Goal: Download file/media

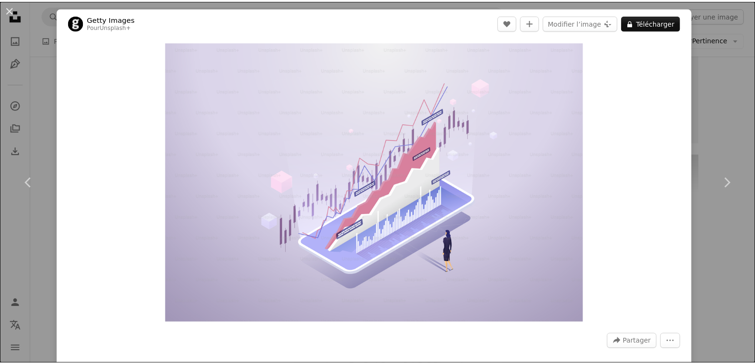
scroll to position [3763, 0]
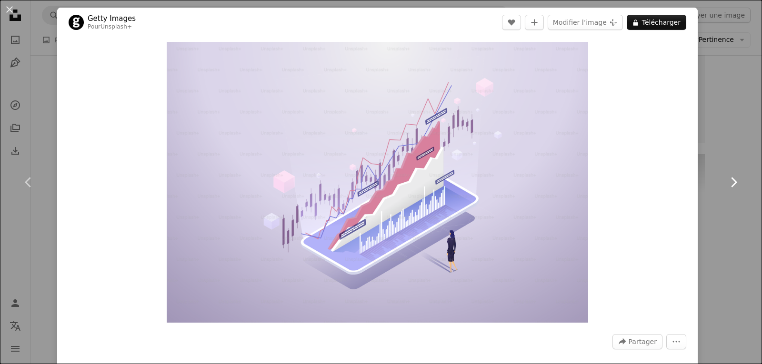
click at [707, 153] on link "Chevron right" at bounding box center [733, 182] width 57 height 91
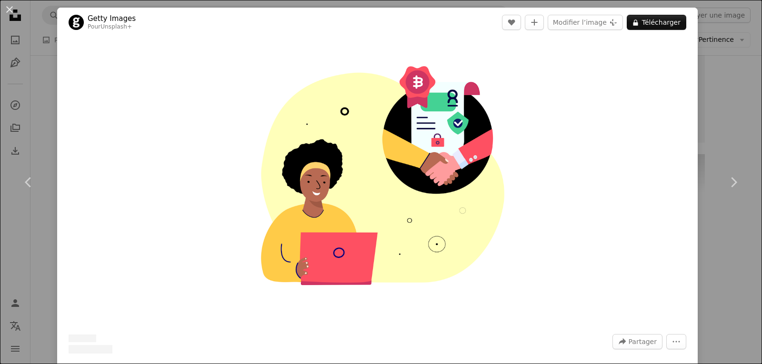
click at [700, 51] on div "An X shape Chevron left Chevron right Getty Images Pour Unsplash+ A heart A plu…" at bounding box center [381, 182] width 762 height 364
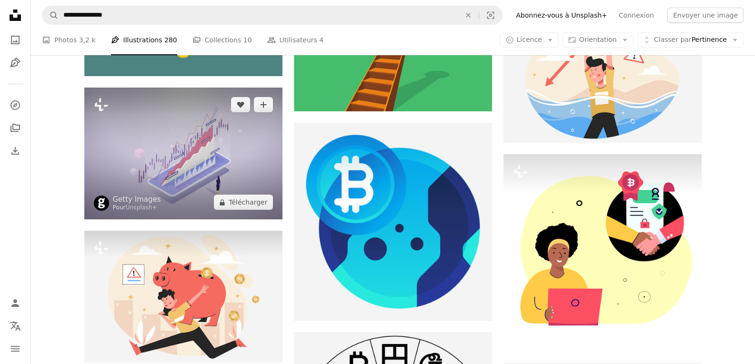
click at [221, 144] on img at bounding box center [183, 154] width 198 height 132
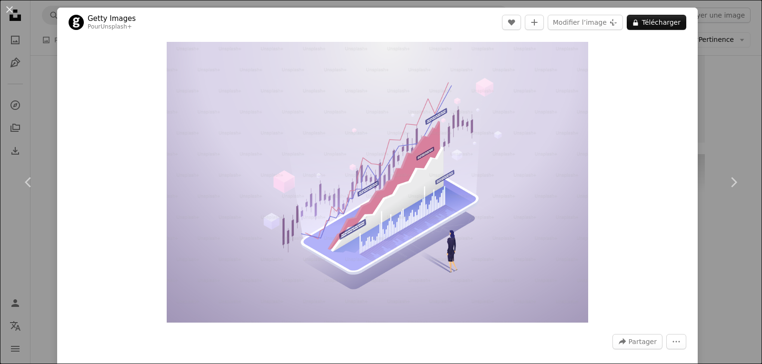
click at [720, 96] on div "An X shape Chevron left Chevron right Getty Images Pour Unsplash+ A heart A plu…" at bounding box center [381, 182] width 762 height 364
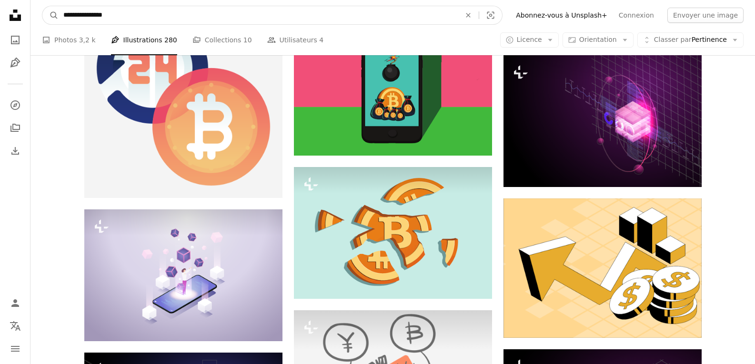
drag, startPoint x: 196, startPoint y: 11, endPoint x: 33, endPoint y: 9, distance: 162.9
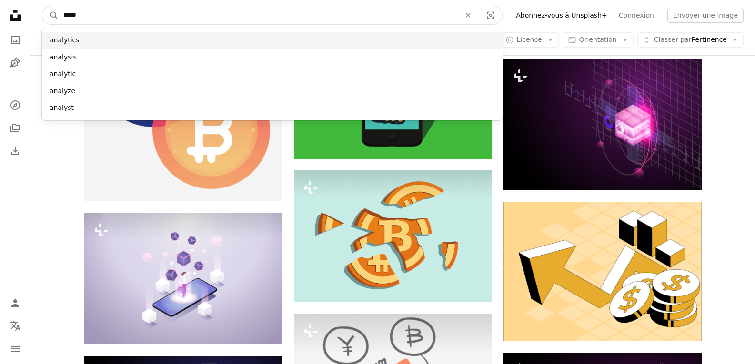
type input "*****"
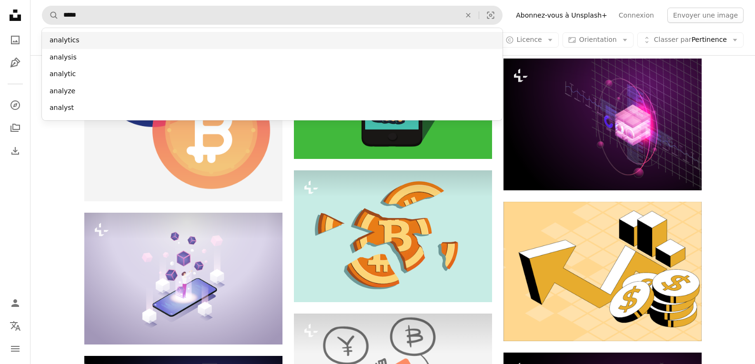
click at [90, 40] on div "analytics" at bounding box center [272, 40] width 461 height 17
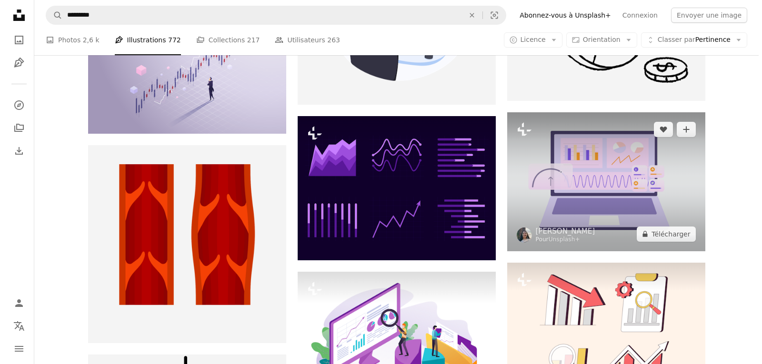
scroll to position [10147, 0]
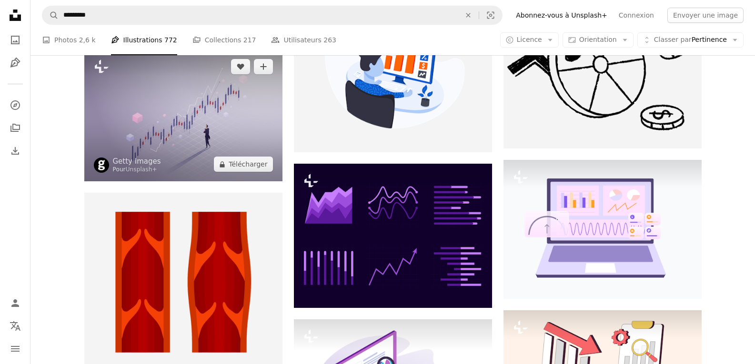
click at [220, 125] on img at bounding box center [183, 116] width 198 height 132
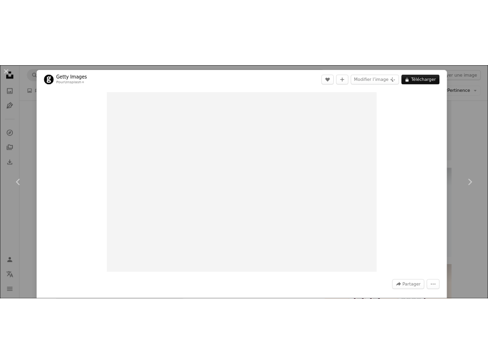
scroll to position [7251, 0]
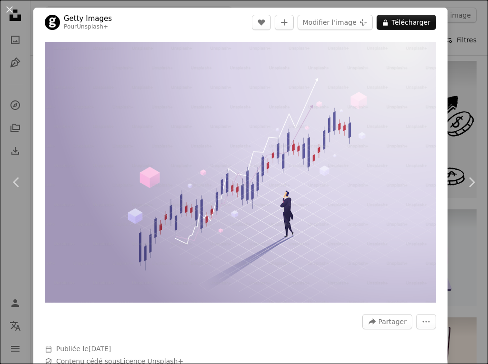
click at [459, 39] on div "An X shape Chevron left Chevron right Getty Images Pour Unsplash+ A heart A plu…" at bounding box center [244, 182] width 488 height 364
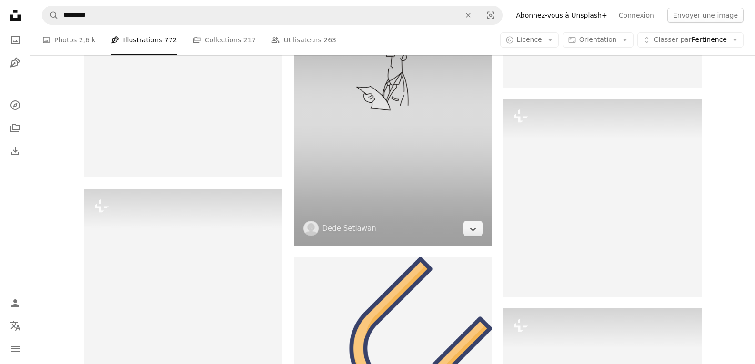
scroll to position [12323, 0]
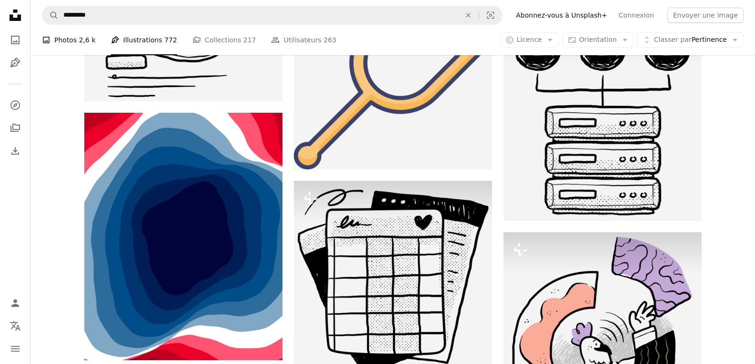
click at [72, 42] on link "A photo Photos 2,6 k" at bounding box center [69, 40] width 54 height 30
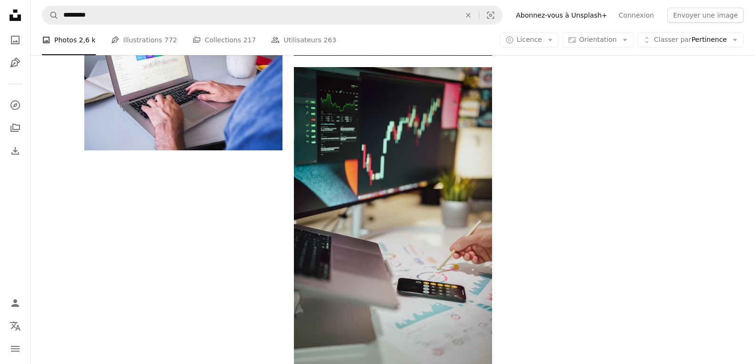
scroll to position [1239, 0]
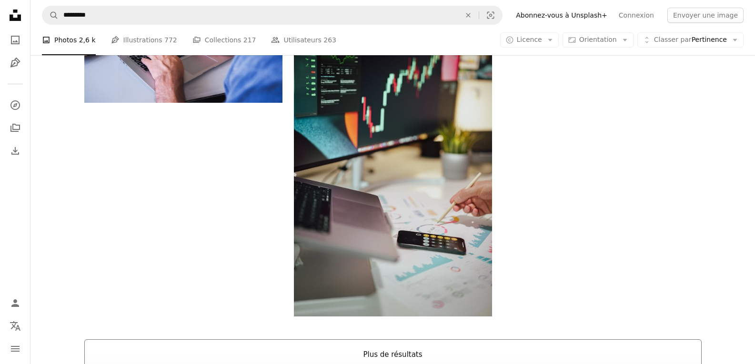
click at [416, 355] on button "Plus de résultats" at bounding box center [392, 355] width 617 height 30
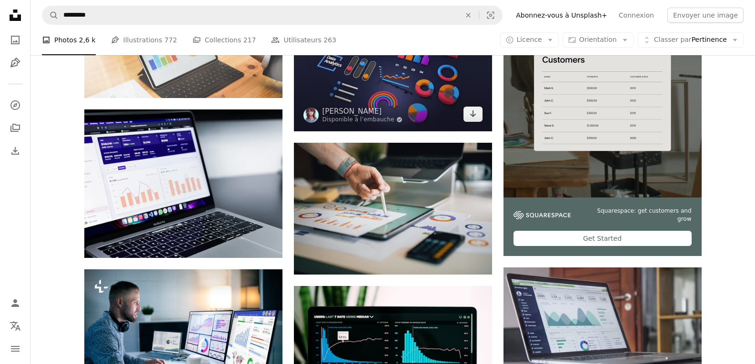
scroll to position [191, 0]
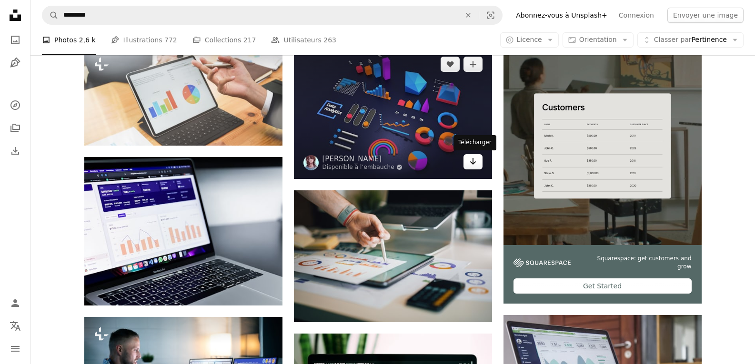
click at [475, 163] on icon "Arrow pointing down" at bounding box center [473, 161] width 8 height 11
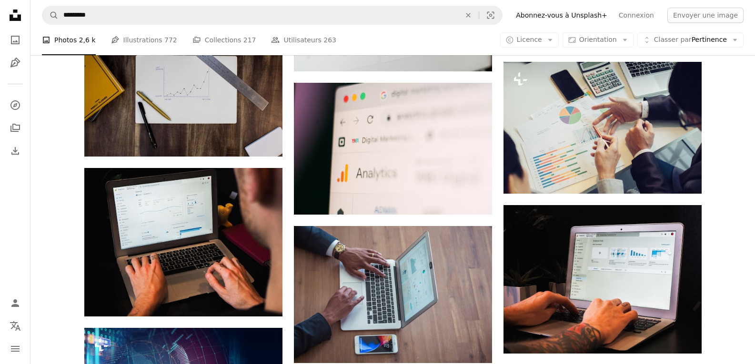
scroll to position [3239, 0]
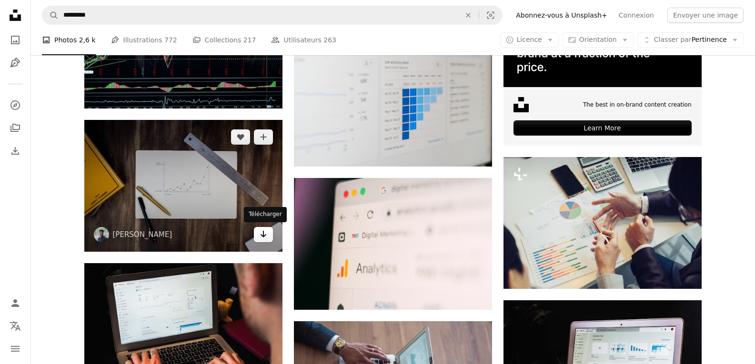
click at [261, 235] on icon "Arrow pointing down" at bounding box center [264, 234] width 8 height 11
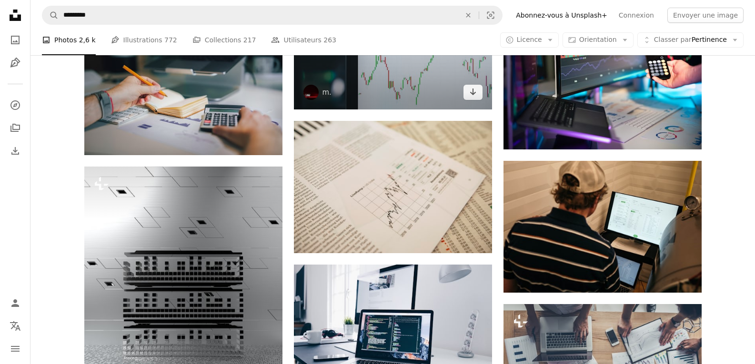
scroll to position [6145, 0]
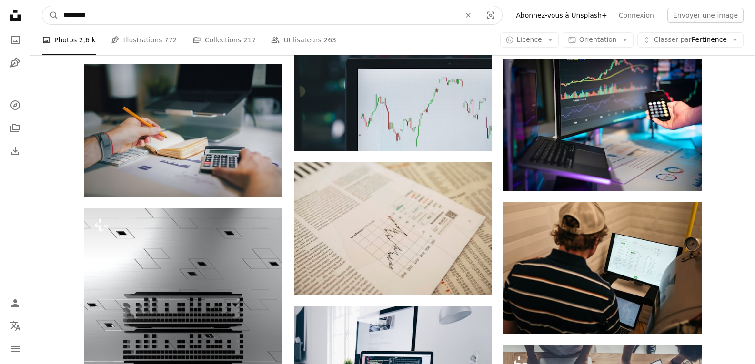
drag, startPoint x: 46, startPoint y: 5, endPoint x: 41, endPoint y: 6, distance: 4.9
click at [42, 6] on nav "A magnifying glass ********* An X shape Visual search Filters Abonnez-vous à Un…" at bounding box center [392, 15] width 725 height 30
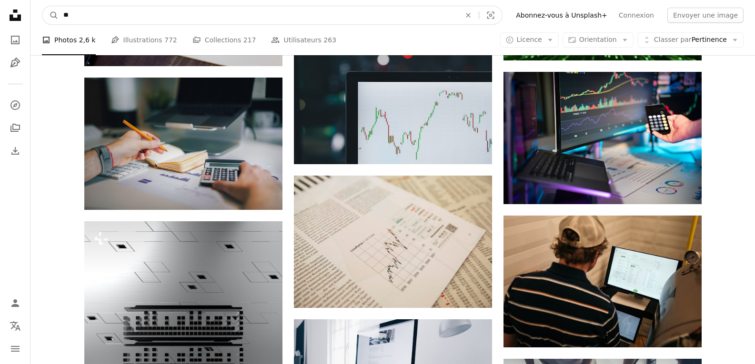
type input "*"
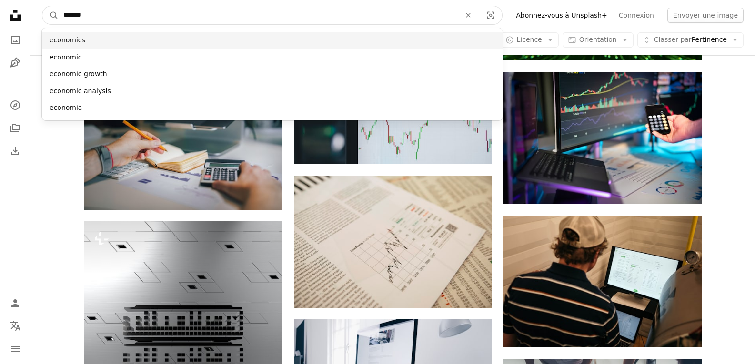
type input "*******"
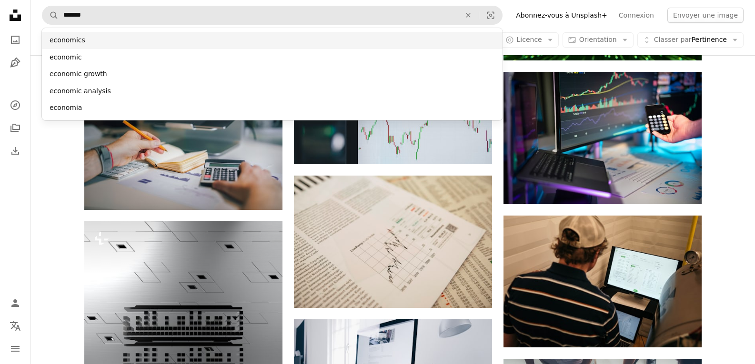
click at [101, 36] on div "economics" at bounding box center [272, 40] width 461 height 17
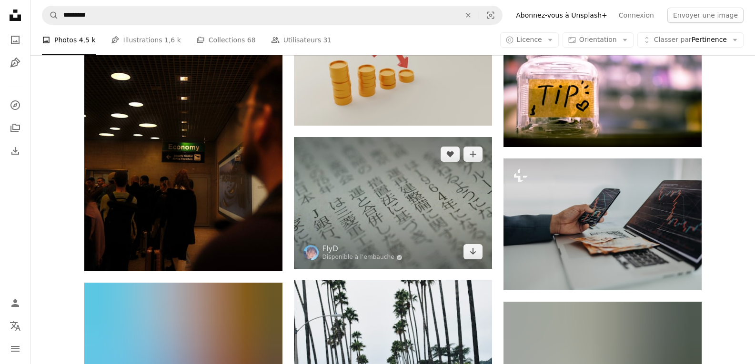
scroll to position [7336, 0]
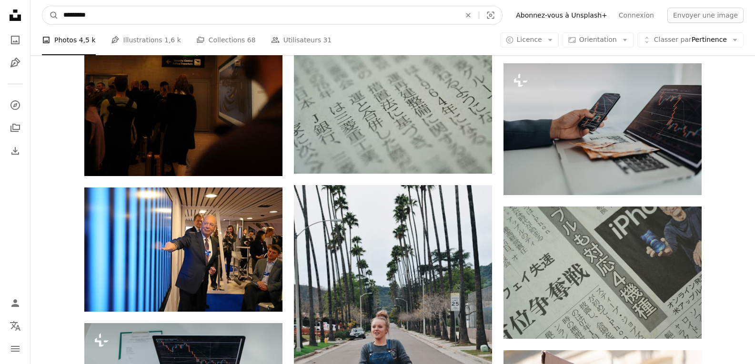
click at [121, 16] on input "*********" at bounding box center [258, 15] width 399 height 18
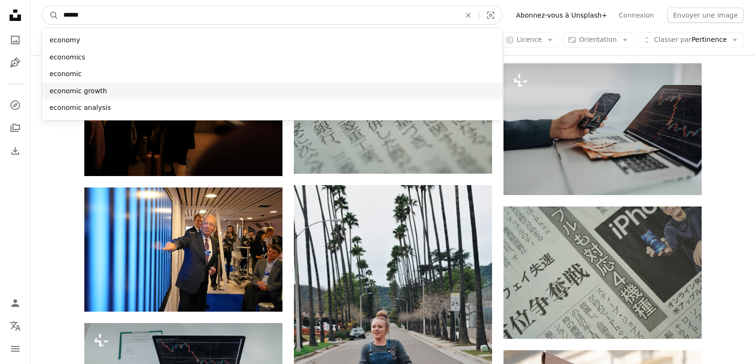
type input "******"
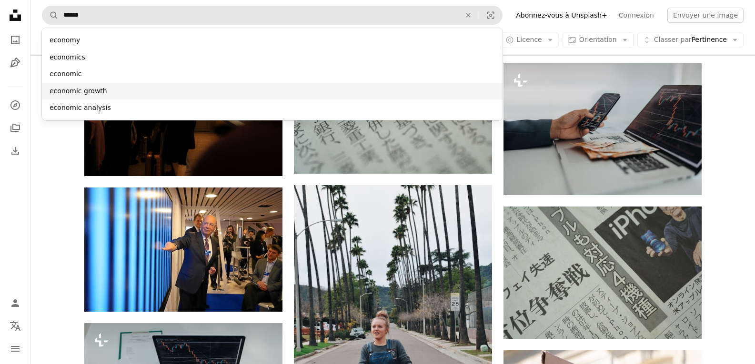
click at [113, 85] on div "economic growth" at bounding box center [272, 91] width 461 height 17
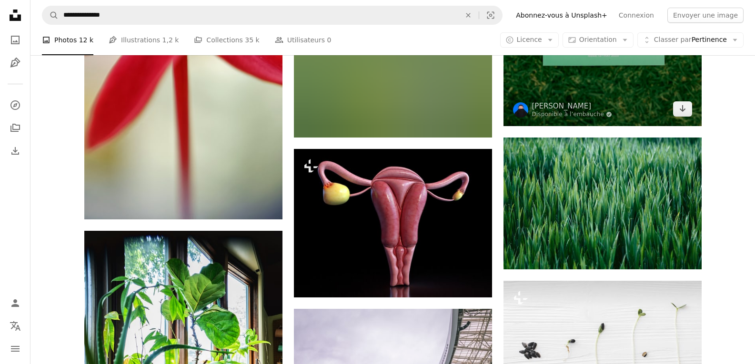
scroll to position [4621, 0]
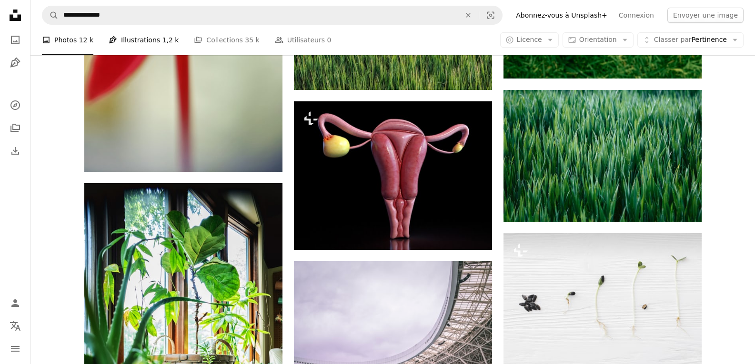
click at [152, 36] on link "Pen Tool Illustrations 1,2 k" at bounding box center [144, 40] width 70 height 30
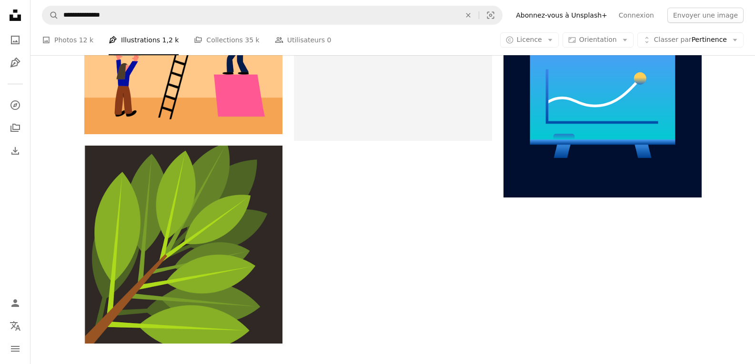
scroll to position [1524, 0]
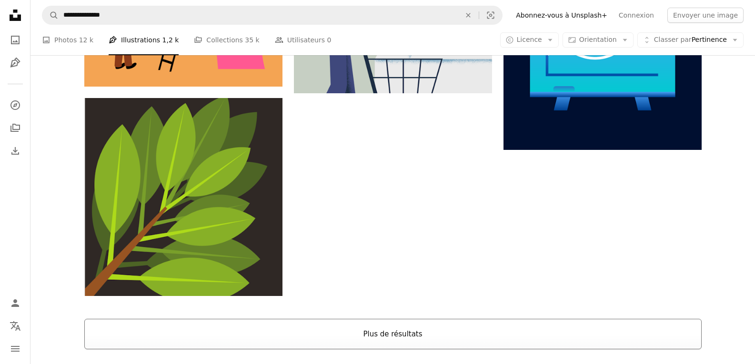
click at [462, 335] on button "Plus de résultats" at bounding box center [392, 334] width 617 height 30
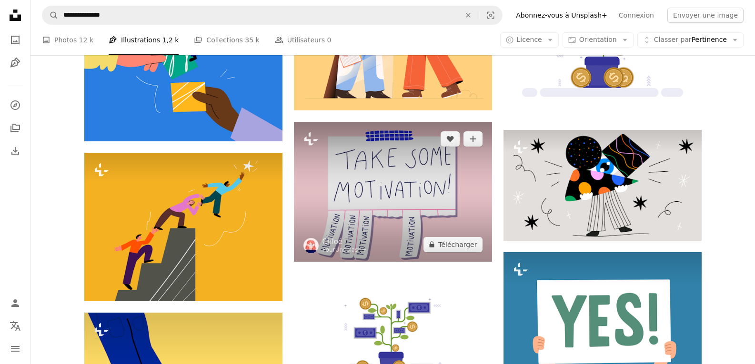
scroll to position [6479, 0]
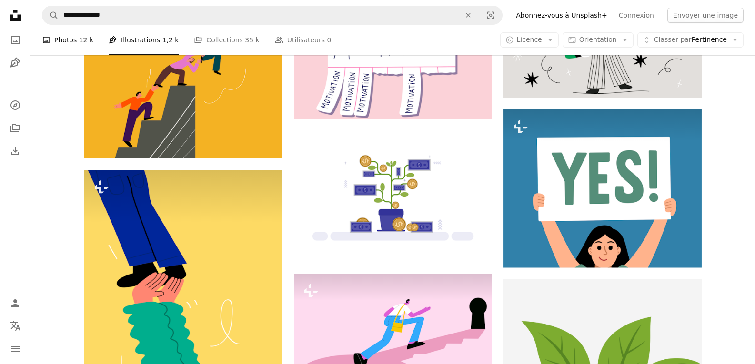
click at [67, 36] on link "A photo Photos 12 k" at bounding box center [67, 40] width 51 height 30
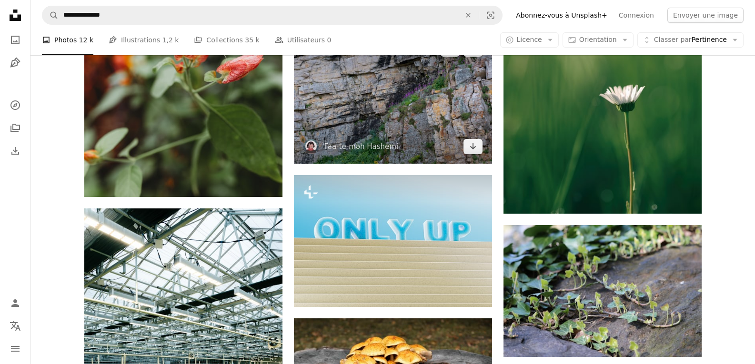
scroll to position [5710, 0]
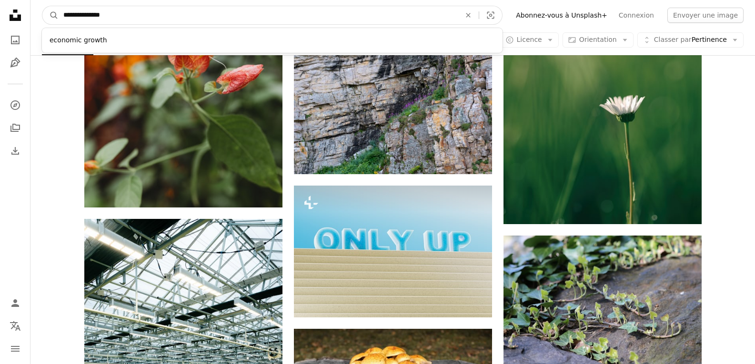
drag, startPoint x: 131, startPoint y: 15, endPoint x: 90, endPoint y: 21, distance: 41.0
click at [90, 21] on input "**********" at bounding box center [258, 15] width 399 height 18
type input "*********"
click at [42, 6] on button "A magnifying glass" at bounding box center [50, 15] width 16 height 18
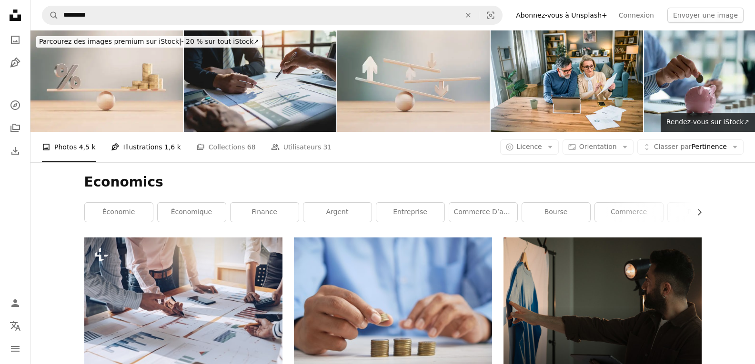
click at [152, 148] on link "Pen Tool Illustrations 1,6 k" at bounding box center [146, 147] width 70 height 30
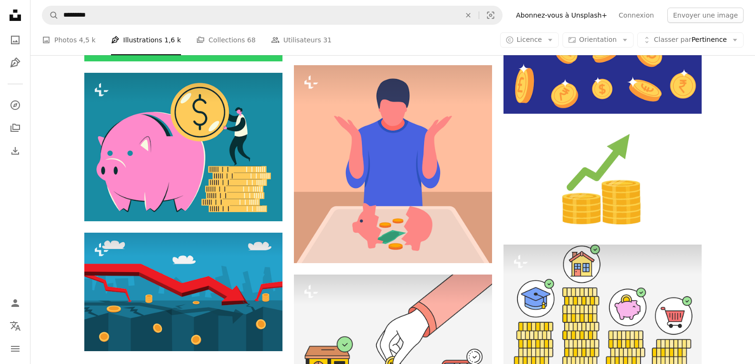
scroll to position [1191, 0]
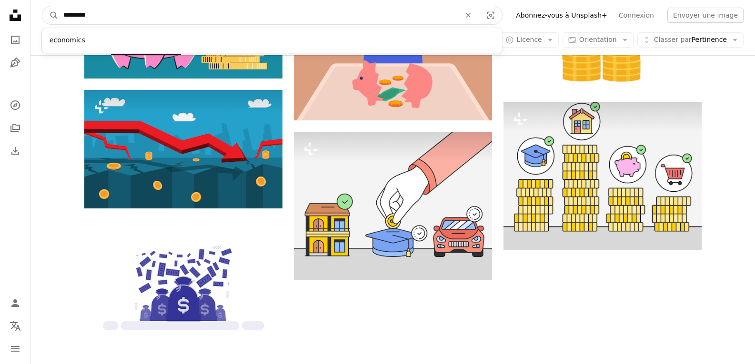
drag, startPoint x: 114, startPoint y: 12, endPoint x: 71, endPoint y: 13, distance: 43.8
click at [71, 13] on input "*********" at bounding box center [258, 15] width 399 height 18
type input "*"
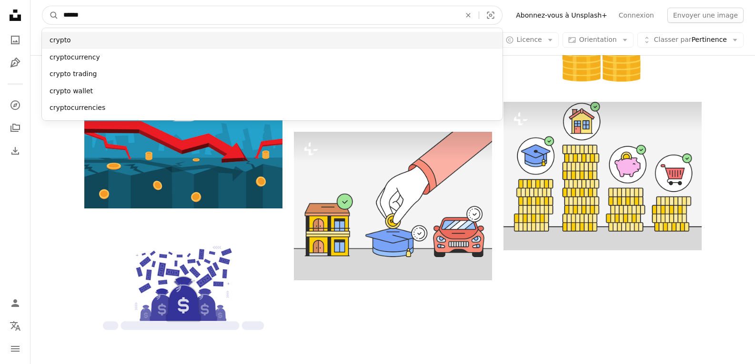
type input "******"
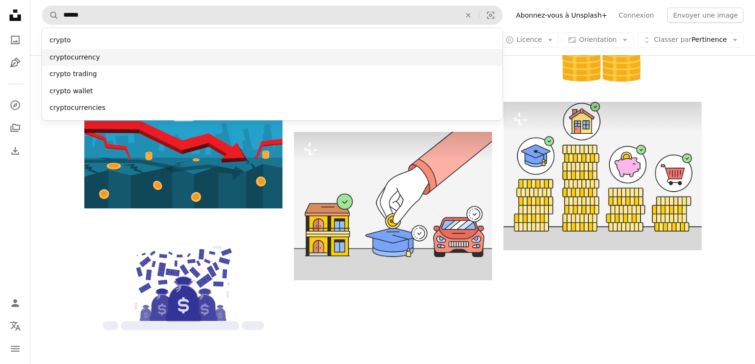
click at [118, 52] on div "cryptocurrency" at bounding box center [272, 57] width 461 height 17
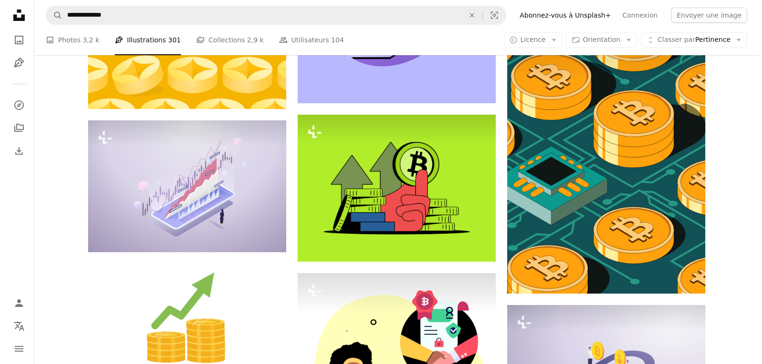
scroll to position [429, 0]
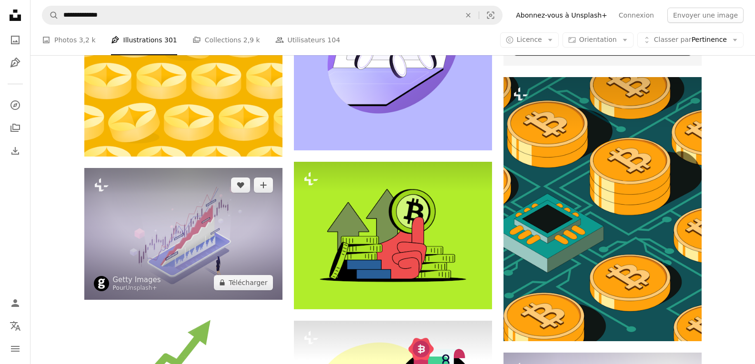
click at [198, 236] on img at bounding box center [183, 234] width 198 height 132
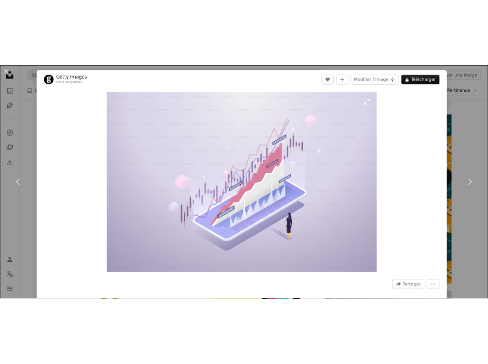
scroll to position [384, 0]
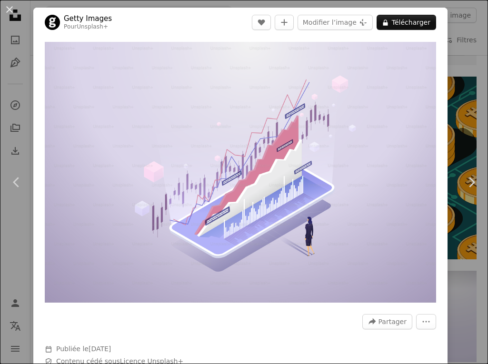
click at [464, 37] on div "An X shape Chevron left Chevron right Getty Images Pour Unsplash+ A heart A plu…" at bounding box center [244, 182] width 488 height 364
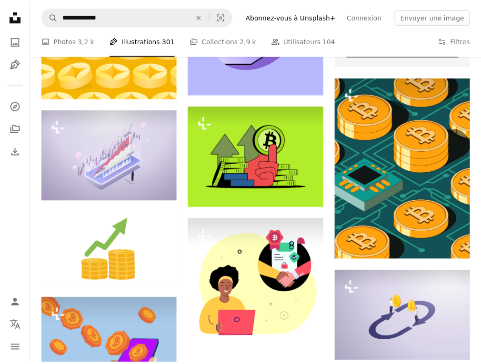
scroll to position [429, 0]
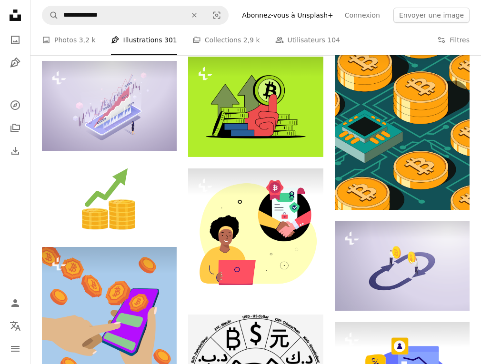
click at [415, 40] on div "A photo Photos 3,2 k Pen Tool Illustrations 301 A stack of folders Collections …" at bounding box center [256, 40] width 428 height 30
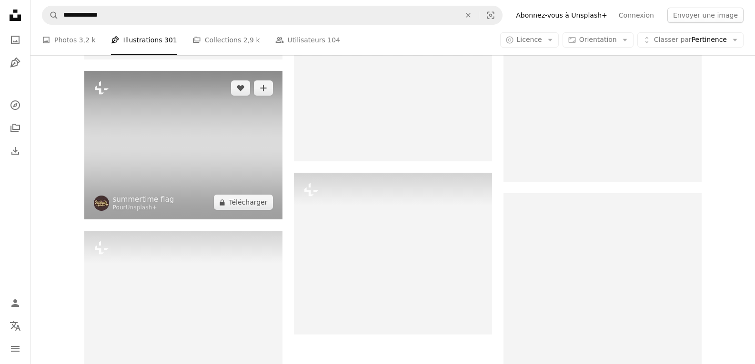
scroll to position [1331, 0]
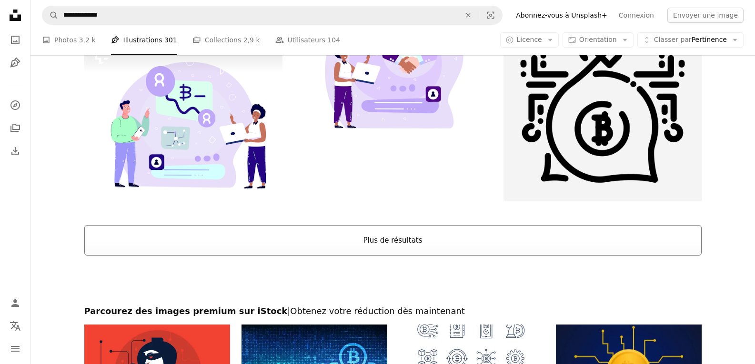
click at [398, 252] on button "Plus de résultats" at bounding box center [392, 240] width 617 height 30
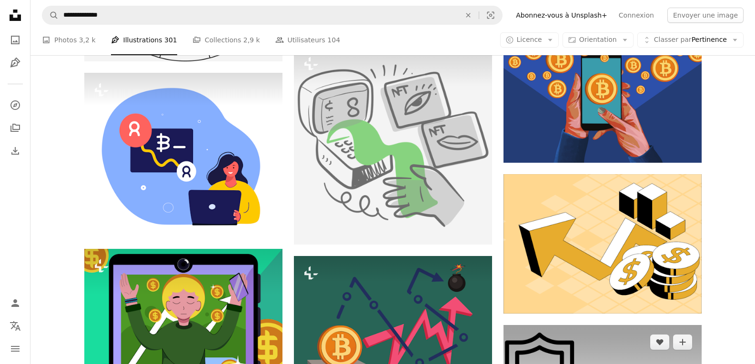
scroll to position [5046, 0]
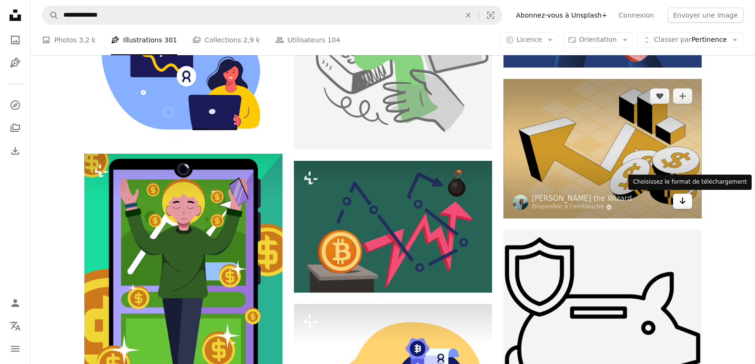
click at [685, 204] on icon "Arrow pointing down" at bounding box center [683, 200] width 8 height 11
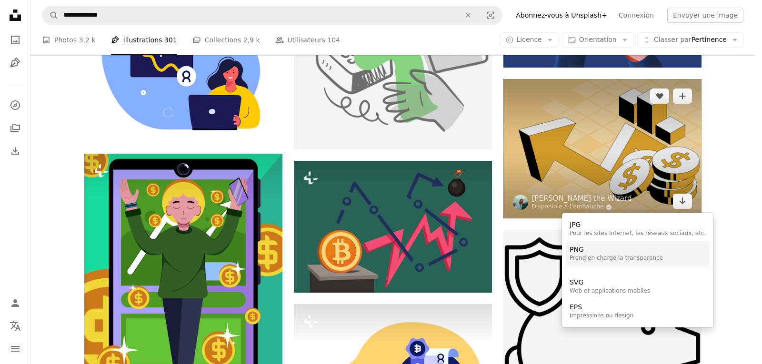
click at [610, 252] on div "PNG" at bounding box center [616, 250] width 93 height 10
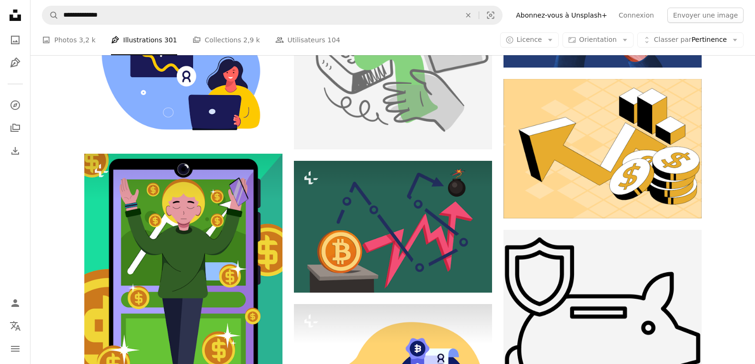
scroll to position [6190, 0]
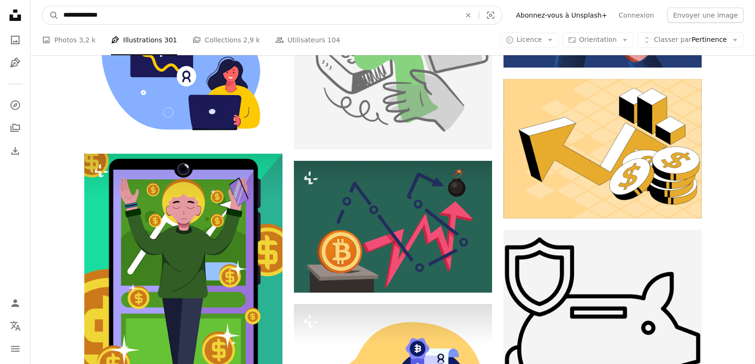
drag, startPoint x: 122, startPoint y: 10, endPoint x: 23, endPoint y: 12, distance: 99.1
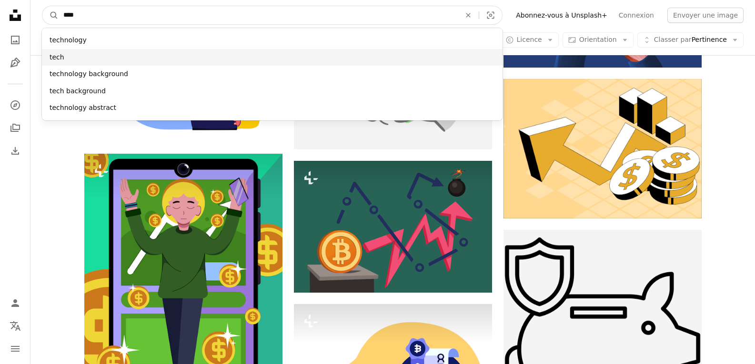
type input "****"
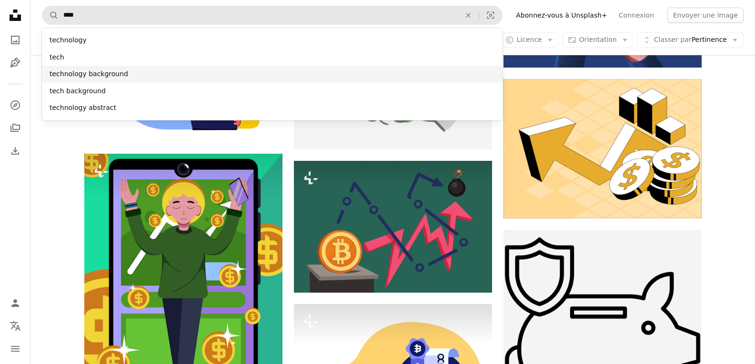
click at [98, 73] on div "technology background" at bounding box center [272, 74] width 461 height 17
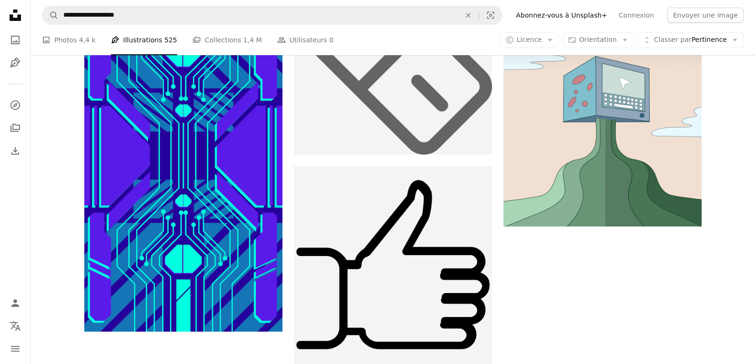
scroll to position [2001, 0]
click at [62, 39] on link "A photo Photos 4,4 k" at bounding box center [69, 40] width 54 height 30
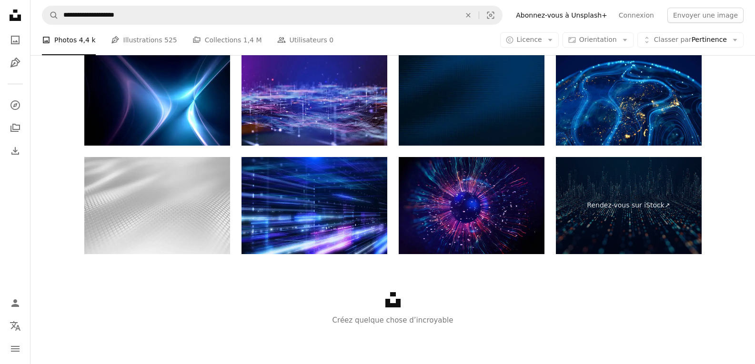
scroll to position [1191, 0]
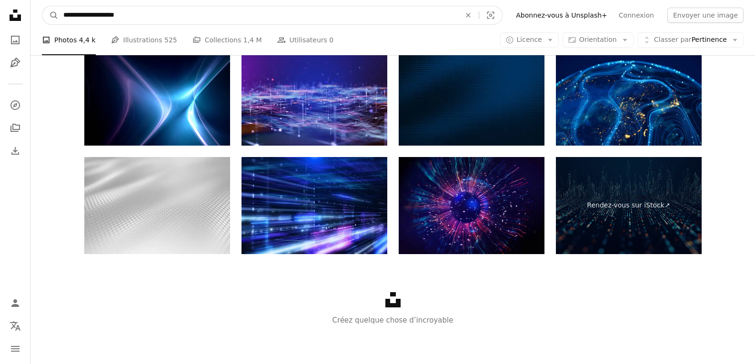
drag, startPoint x: 90, startPoint y: 15, endPoint x: 40, endPoint y: 16, distance: 50.0
click at [40, 16] on nav "**********" at bounding box center [392, 15] width 725 height 30
type input "**********"
click button "A magnifying glass" at bounding box center [50, 15] width 16 height 18
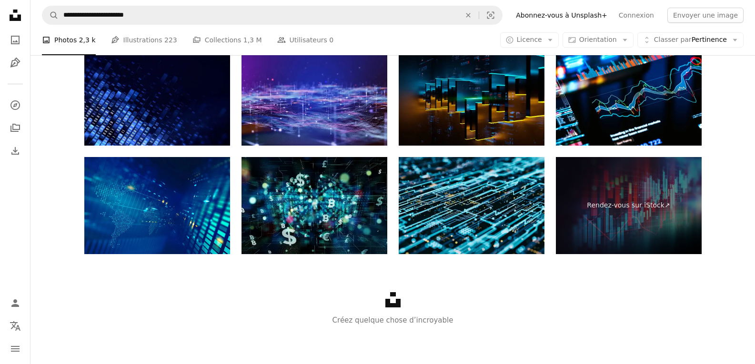
scroll to position [1477, 0]
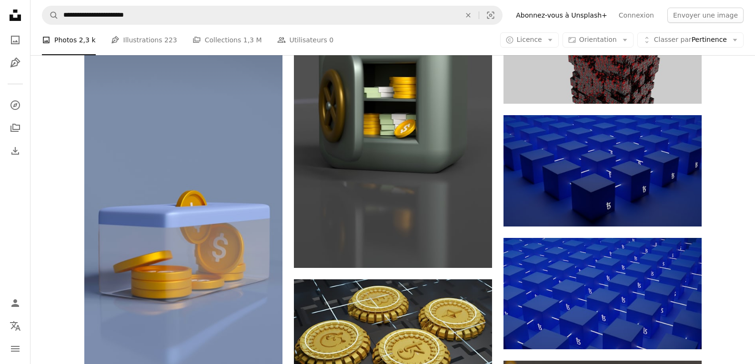
scroll to position [6431, 0]
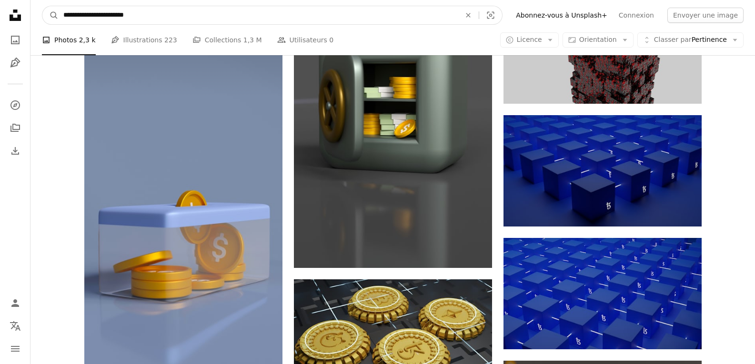
drag, startPoint x: 73, startPoint y: 18, endPoint x: 11, endPoint y: 19, distance: 62.4
type input "*******"
click at [42, 6] on button "A magnifying glass" at bounding box center [50, 15] width 16 height 18
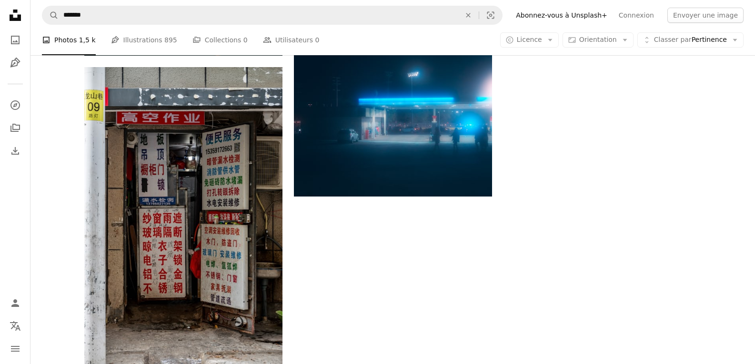
scroll to position [286, 0]
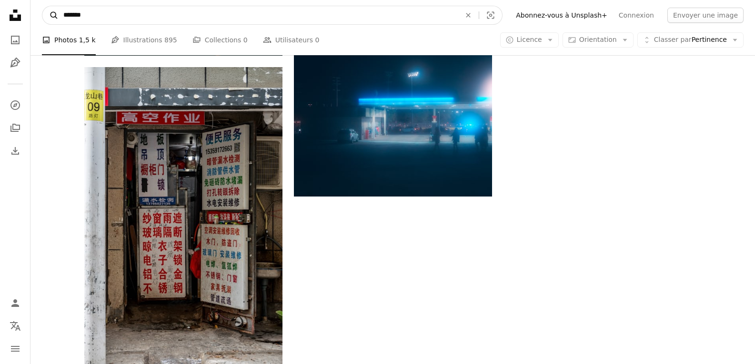
drag, startPoint x: 89, startPoint y: 12, endPoint x: 48, endPoint y: 14, distance: 41.0
click at [48, 14] on form "A magnifying glass ******* An X shape Visual search" at bounding box center [272, 15] width 461 height 19
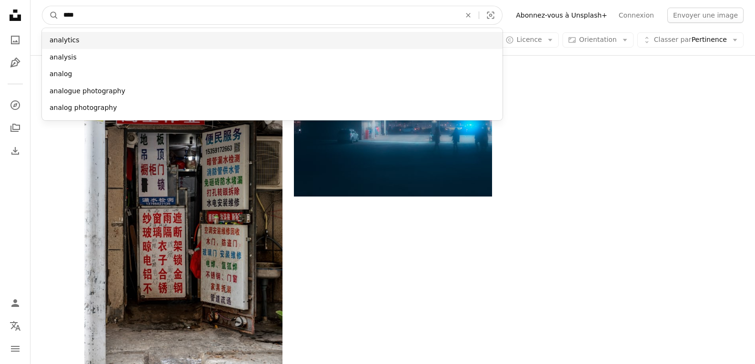
type input "****"
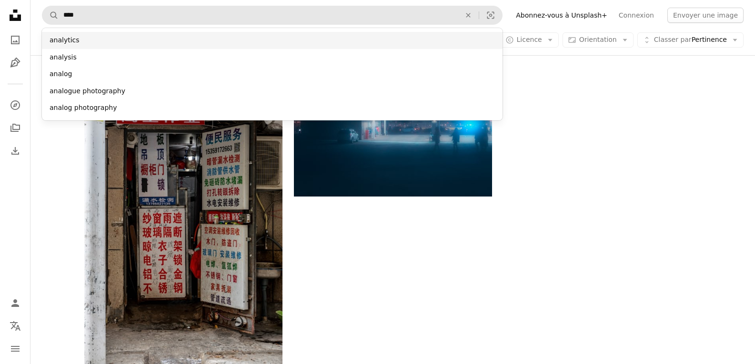
click at [85, 39] on div "analytics" at bounding box center [272, 40] width 461 height 17
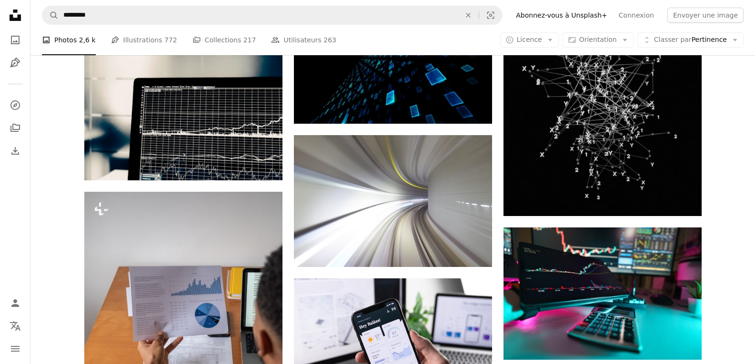
scroll to position [95, 0]
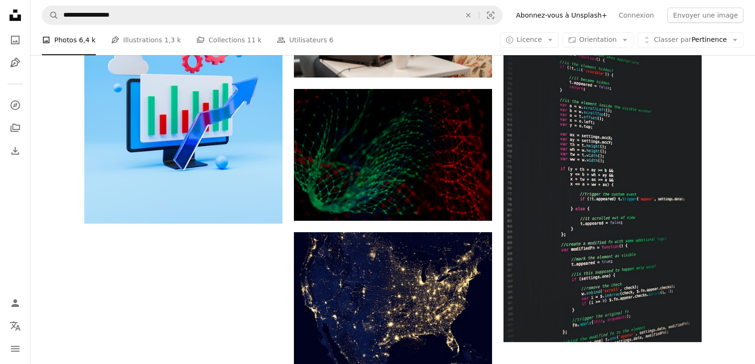
scroll to position [1620, 0]
